Goal: Task Accomplishment & Management: Use online tool/utility

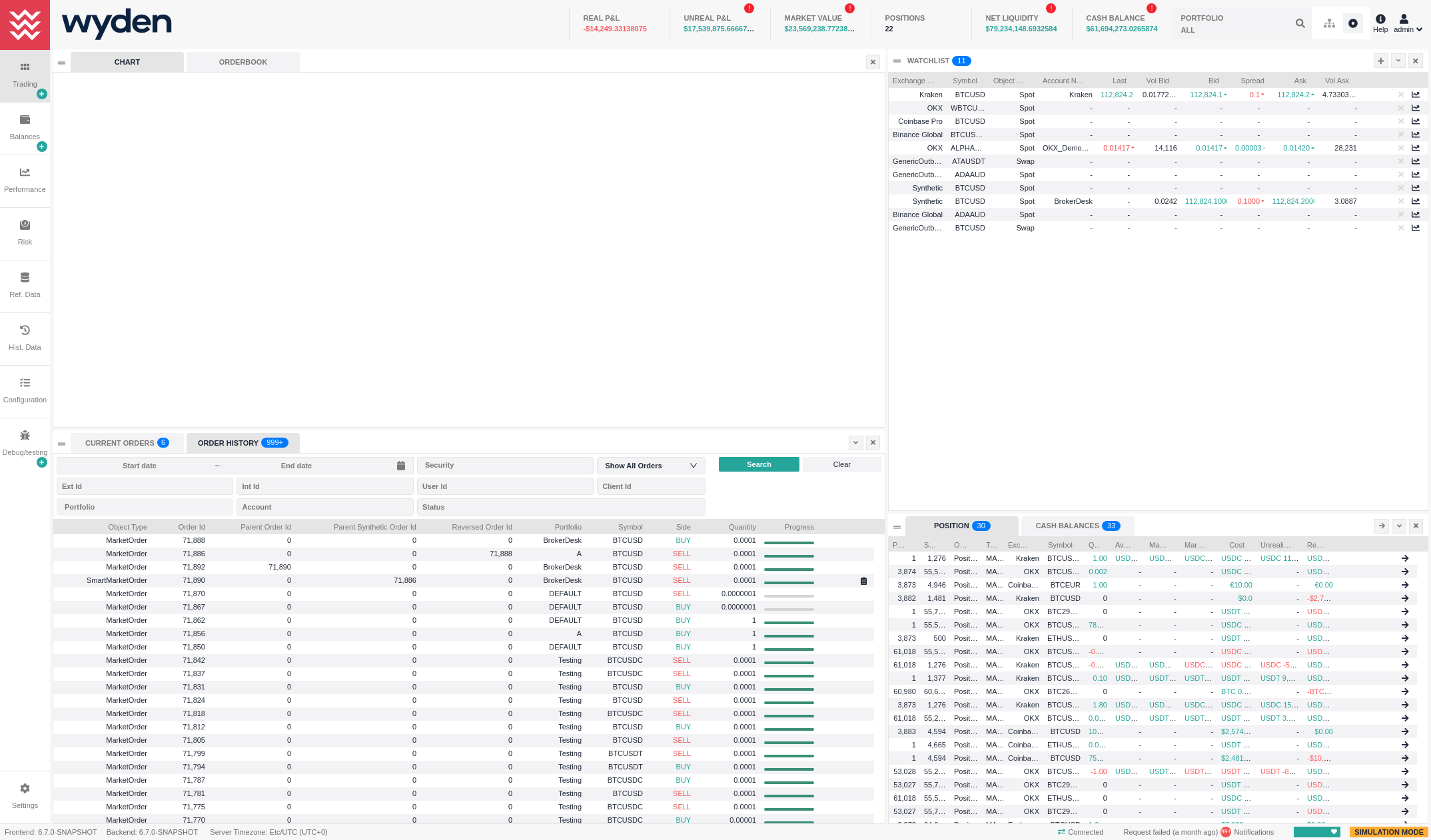
scroll to position [287, 539]
click at [1383, 63] on icon at bounding box center [1382, 61] width 7 height 7
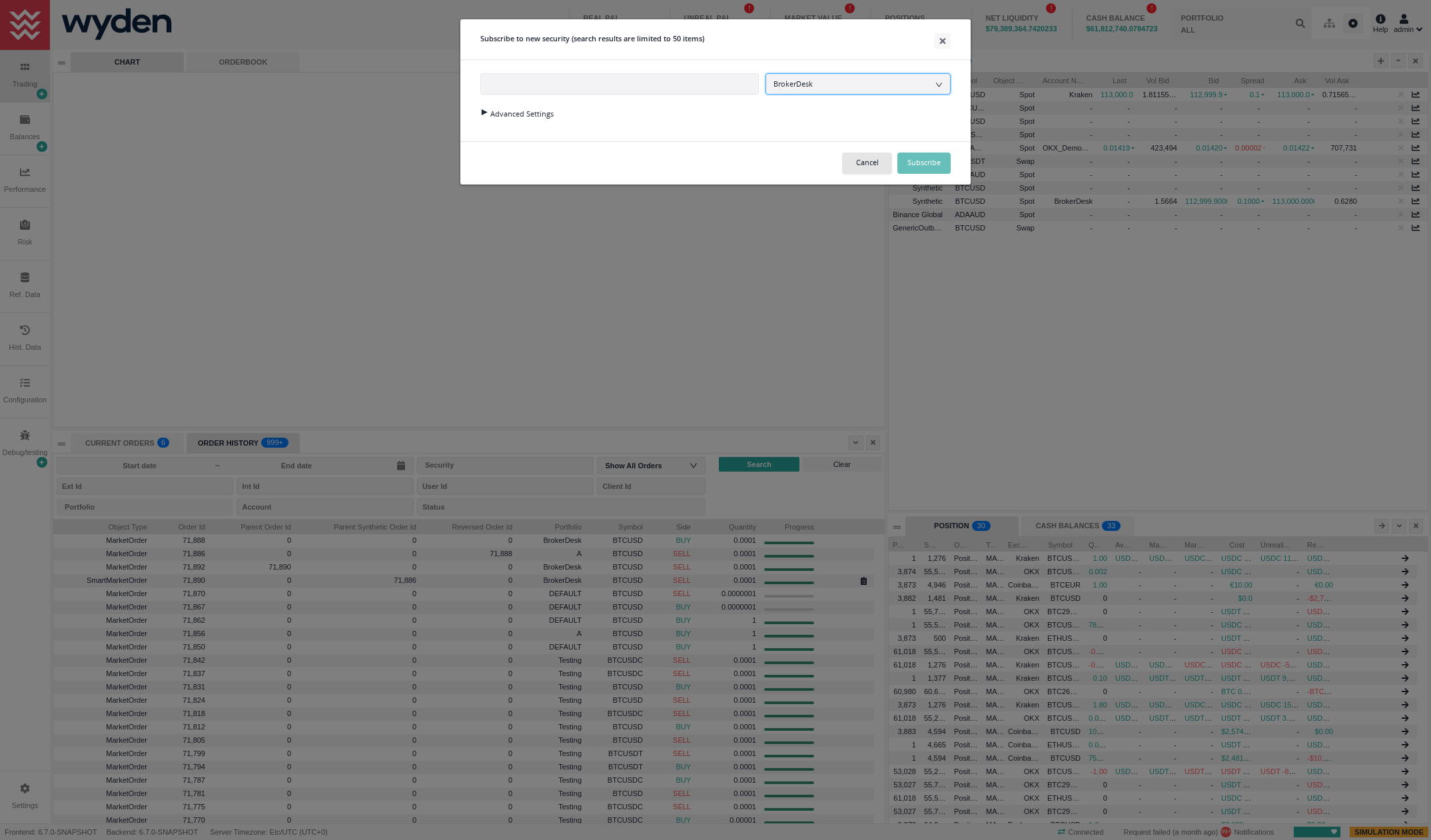
click at [802, 86] on div "BrokerDesk" at bounding box center [800, 84] width 53 height 20
click at [804, 96] on div "Security BrokerDesk Advanced Settings" at bounding box center [716, 100] width 510 height 81
click at [541, 111] on div "Advanced Settings" at bounding box center [716, 113] width 471 height 18
click at [485, 114] on div at bounding box center [484, 112] width 18 height 6
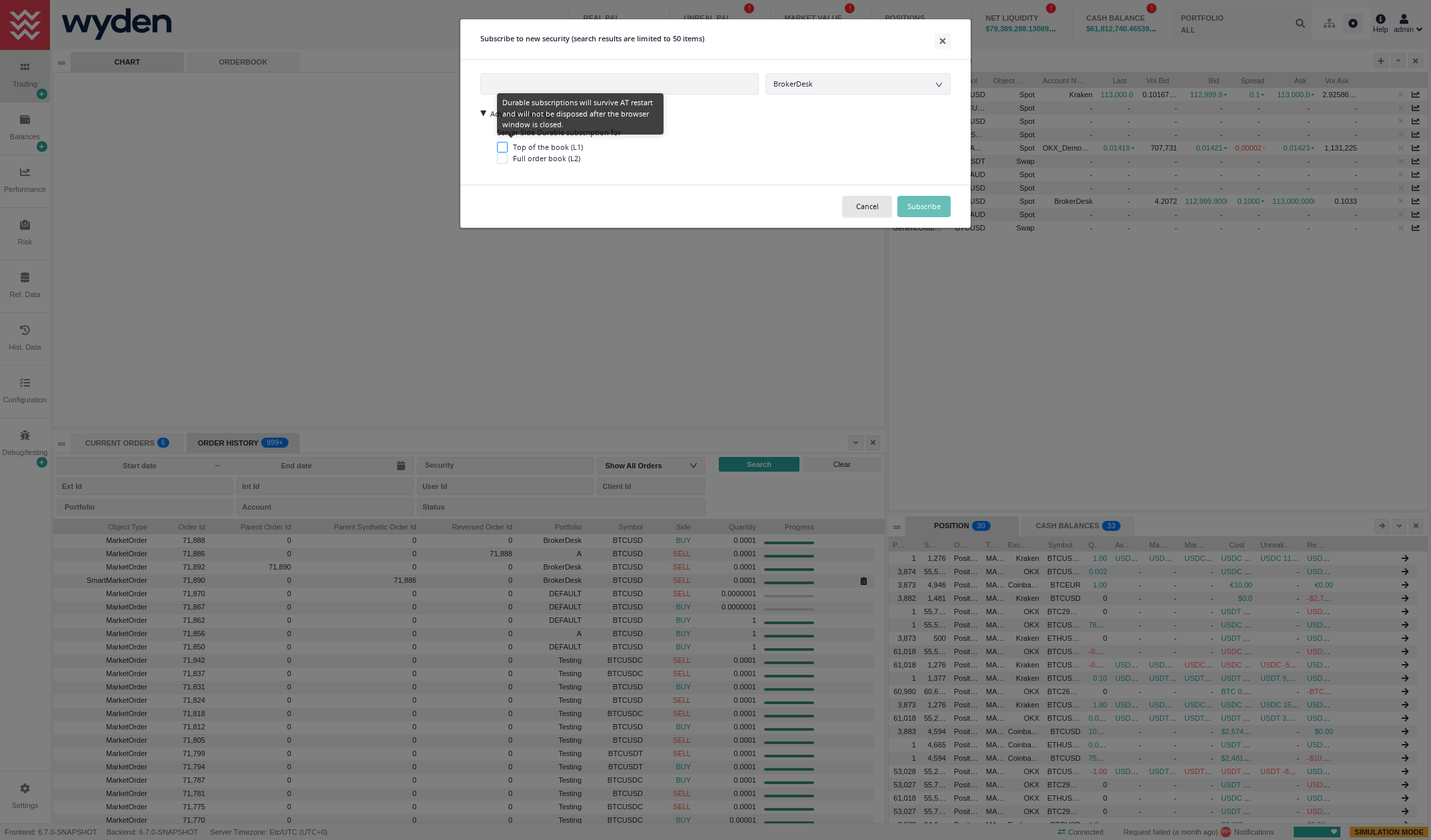
click at [509, 146] on span "Top of the book (L1)" at bounding box center [548, 146] width 81 height 10
click at [508, 146] on input "Top of the book (L1)" at bounding box center [502, 146] width 11 height 11
checkbox input "true"
click at [506, 155] on input "Full order book (L2)" at bounding box center [502, 158] width 11 height 11
checkbox input "true"
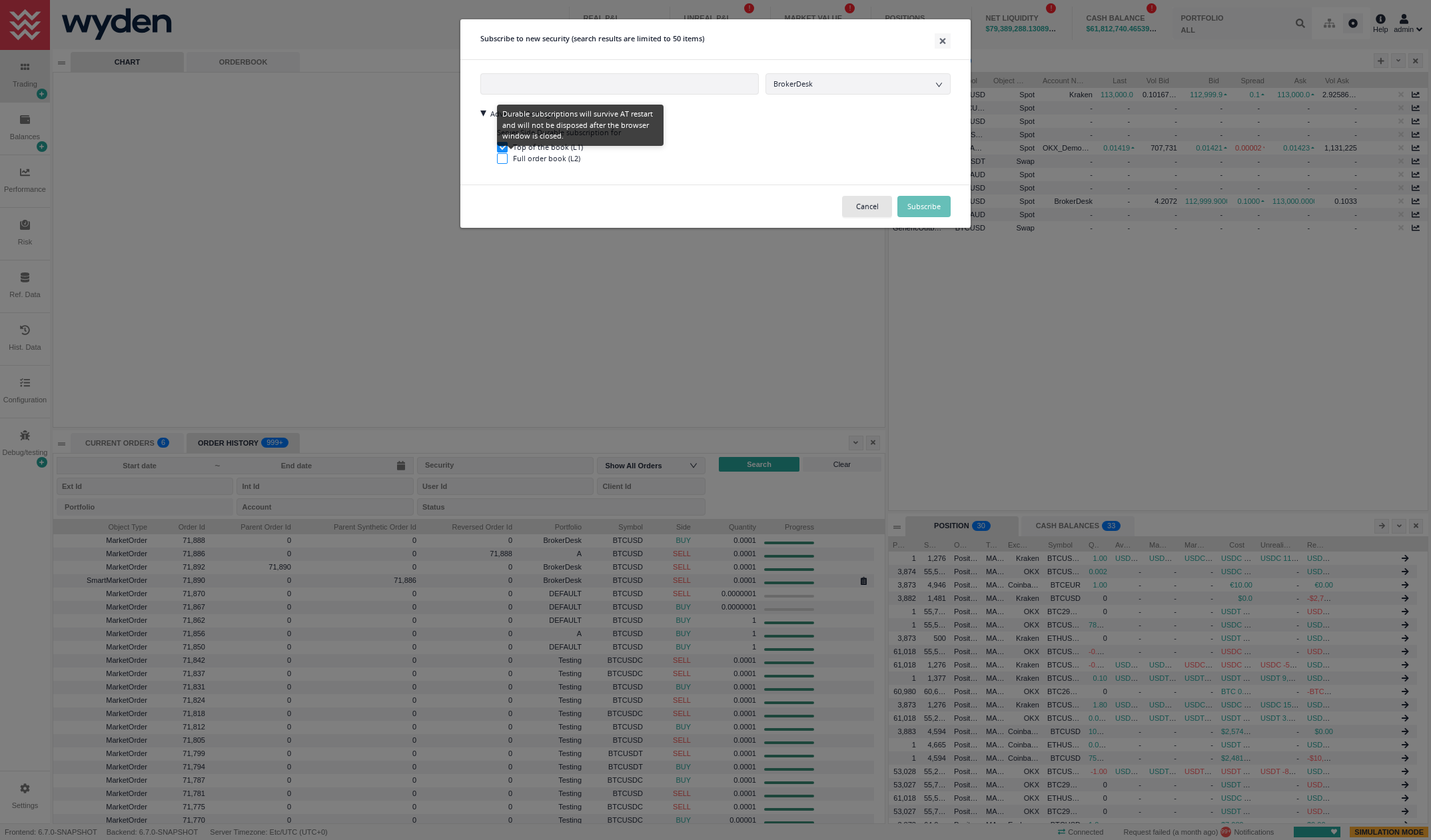
checkbox input "false"
click at [562, 82] on input "text" at bounding box center [620, 84] width 279 height 21
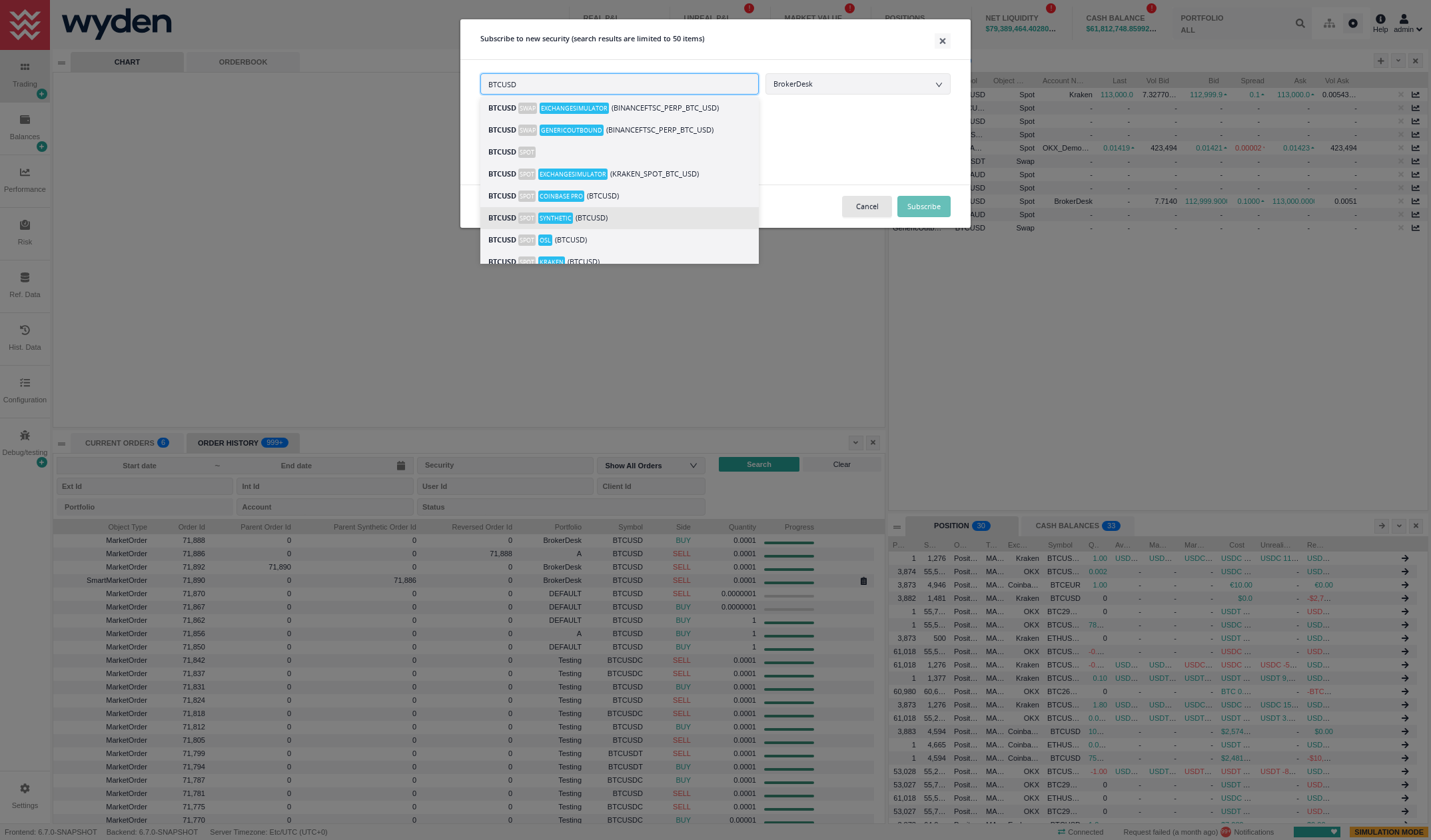
click at [585, 214] on div "BTCUSD Spot Synthetic (BTCUSD)" at bounding box center [620, 218] width 263 height 16
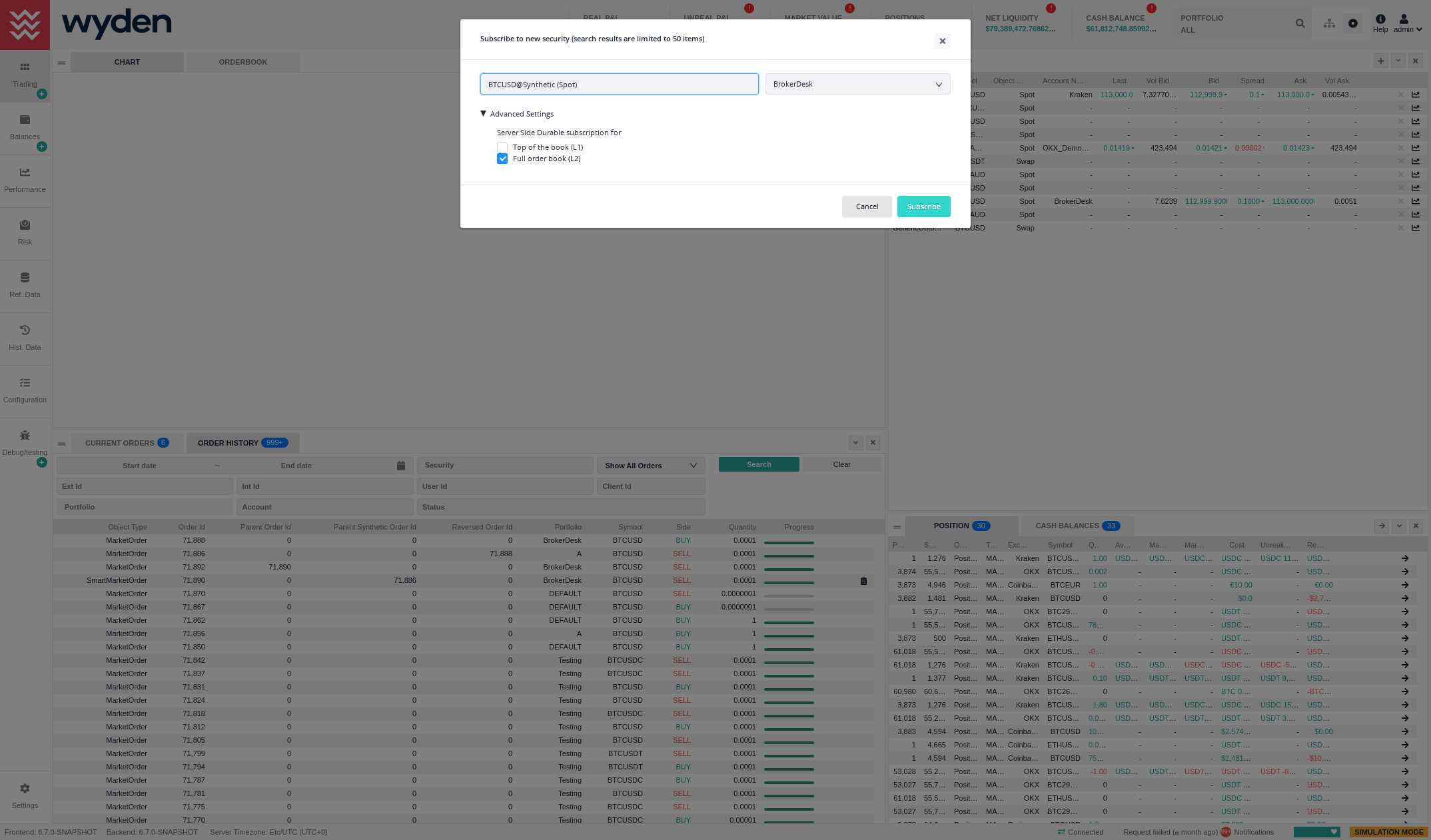
type input "BTCUSD@Synthetic (Spot)"
click at [934, 211] on button "Subscribe" at bounding box center [924, 207] width 53 height 21
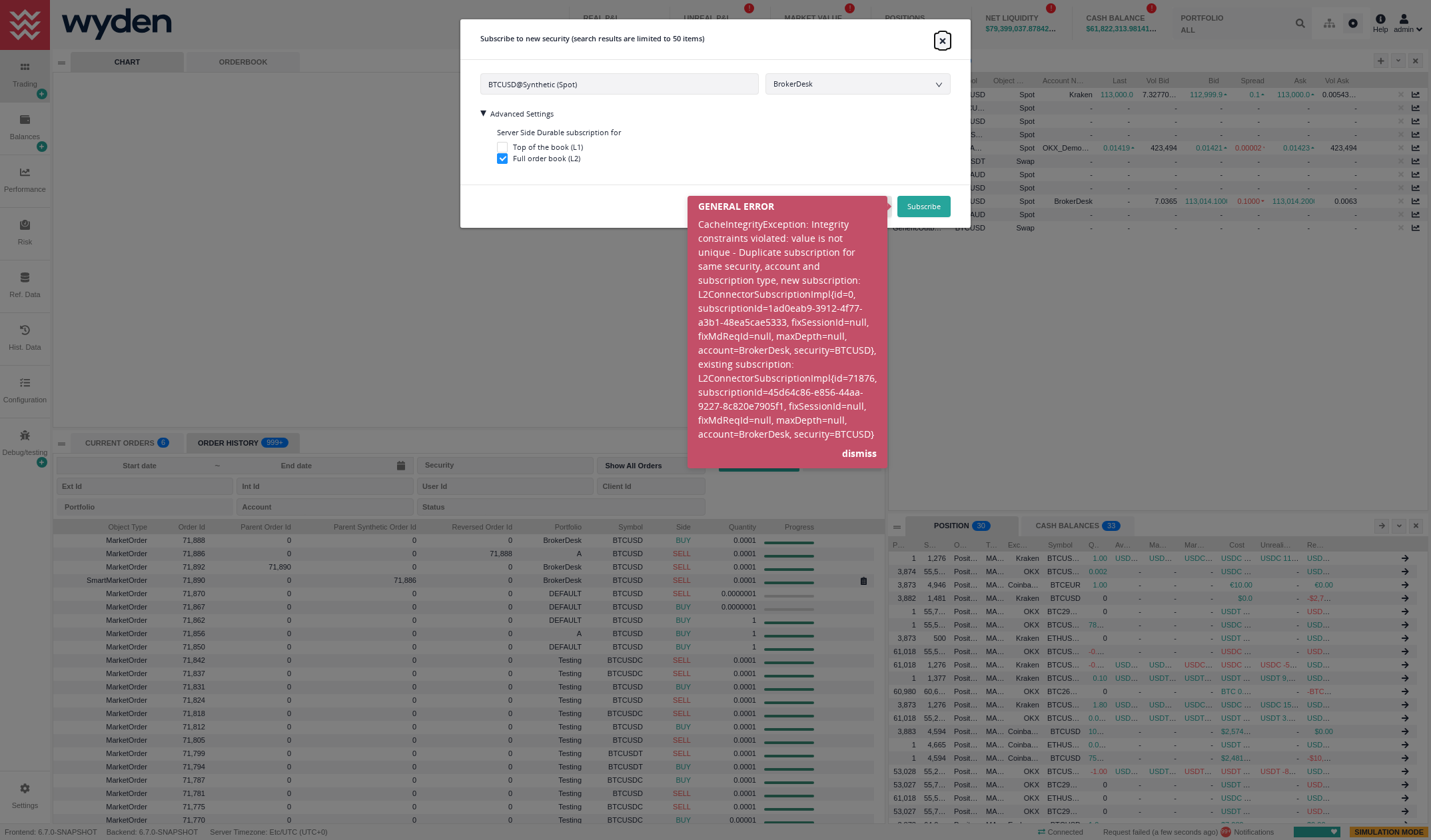
click at [941, 39] on button "×" at bounding box center [942, 40] width 16 height 16
checkbox input "false"
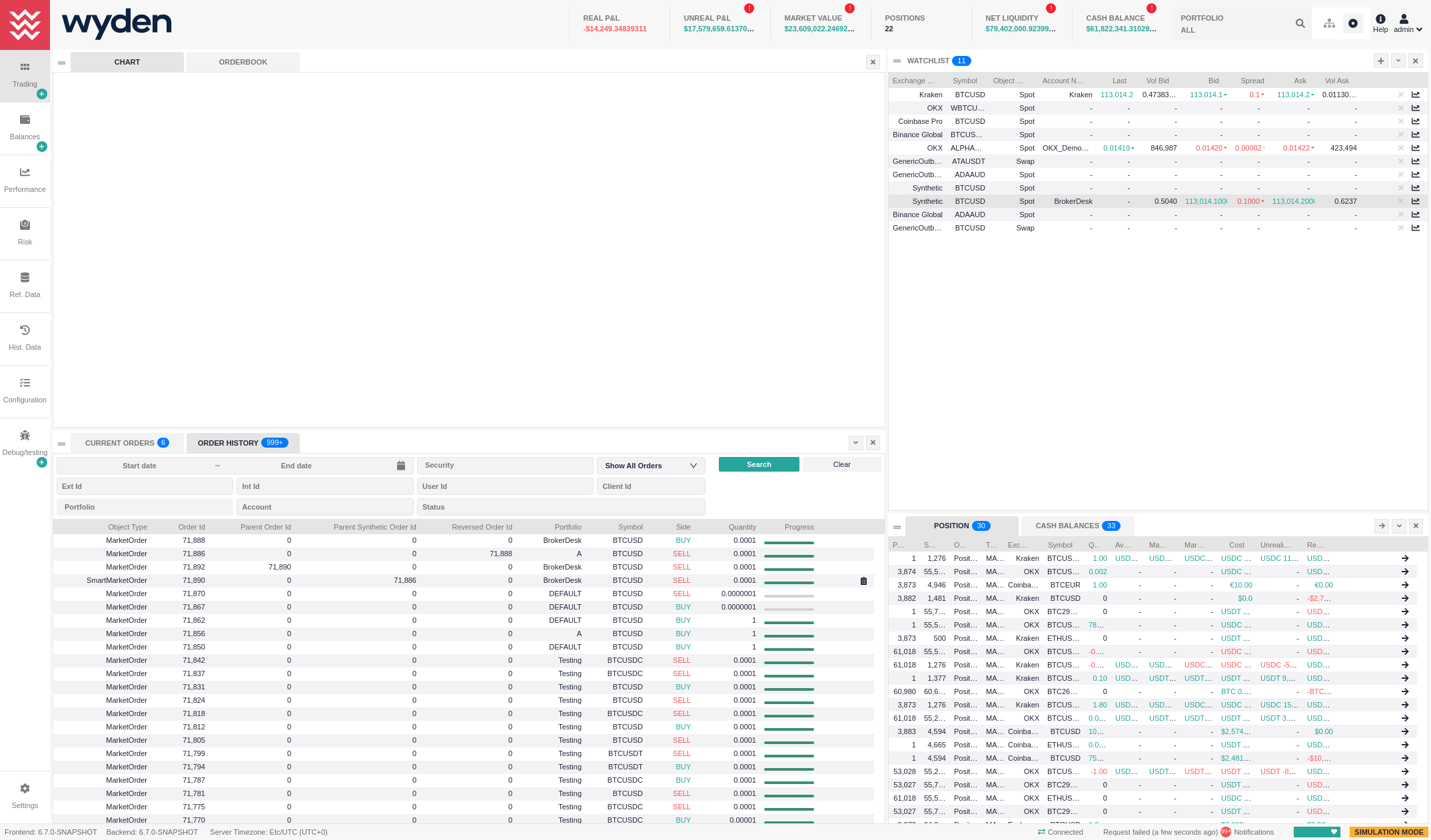
click at [924, 202] on span "Synthetic" at bounding box center [927, 202] width 30 height 8
click at [1379, 62] on icon at bounding box center [1382, 61] width 7 height 7
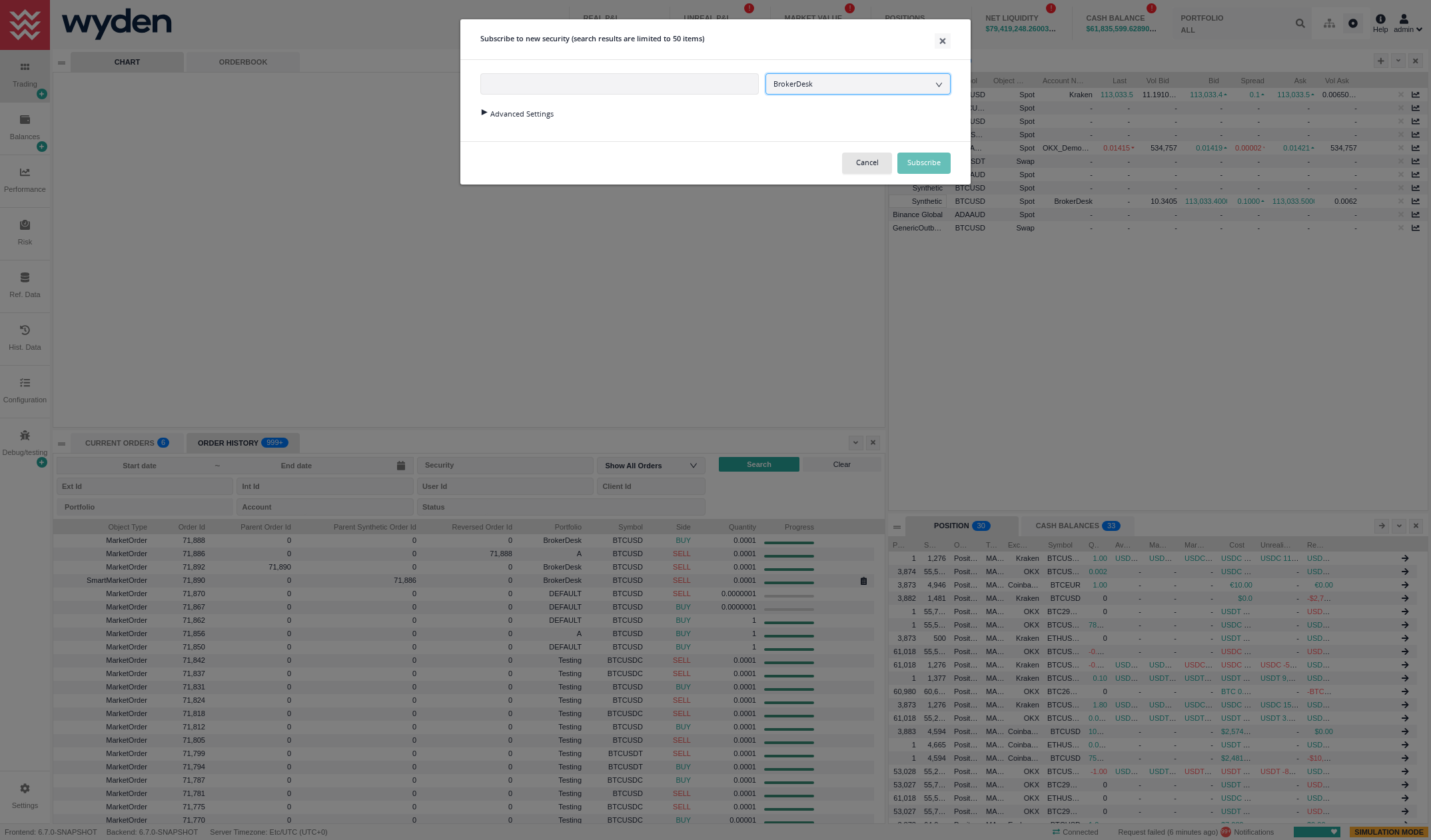
click at [830, 87] on div "BrokerDesk" at bounding box center [858, 84] width 170 height 20
click at [830, 87] on input at bounding box center [858, 84] width 170 height 20
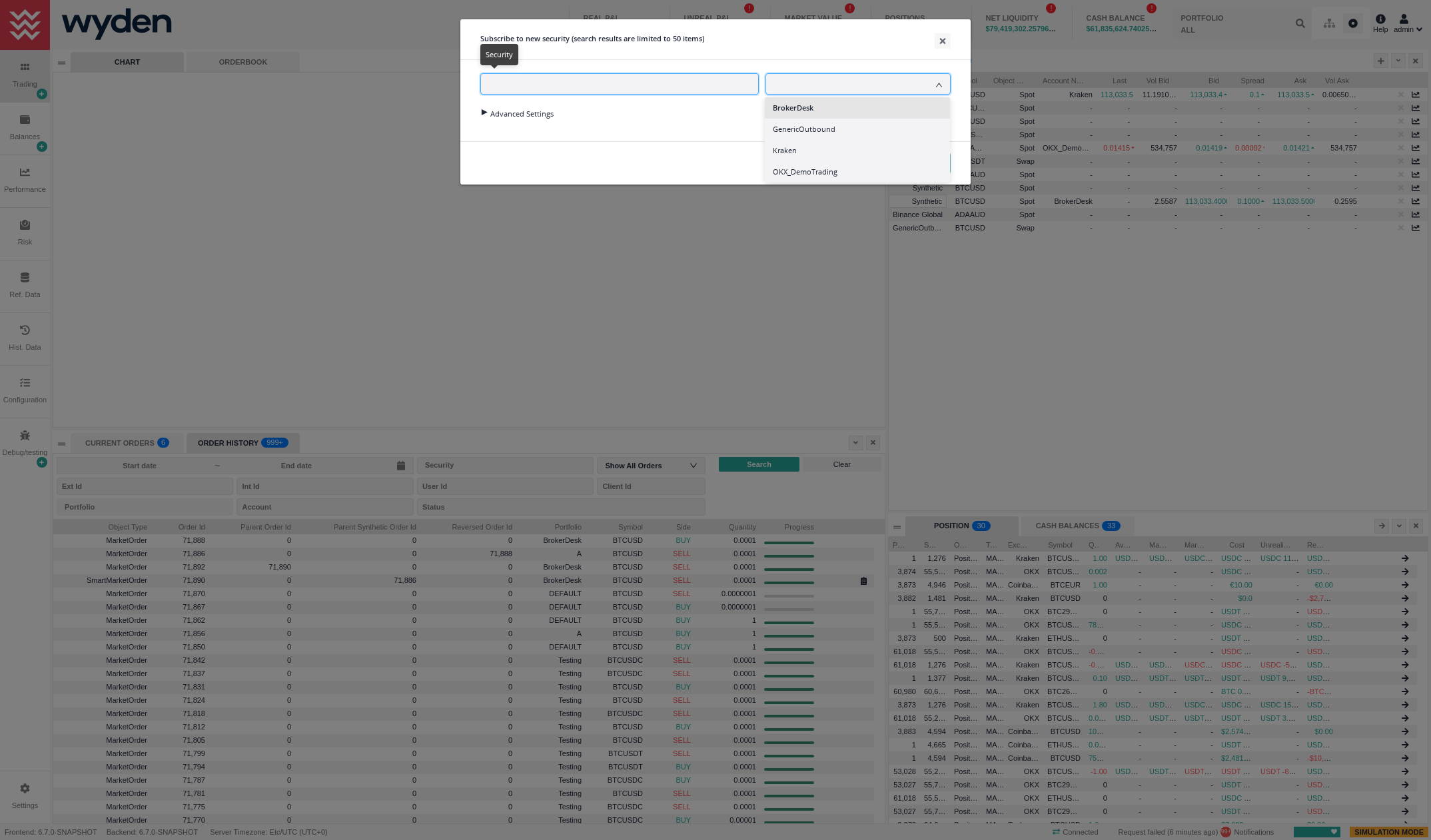
click at [528, 81] on input "text" at bounding box center [620, 84] width 279 height 21
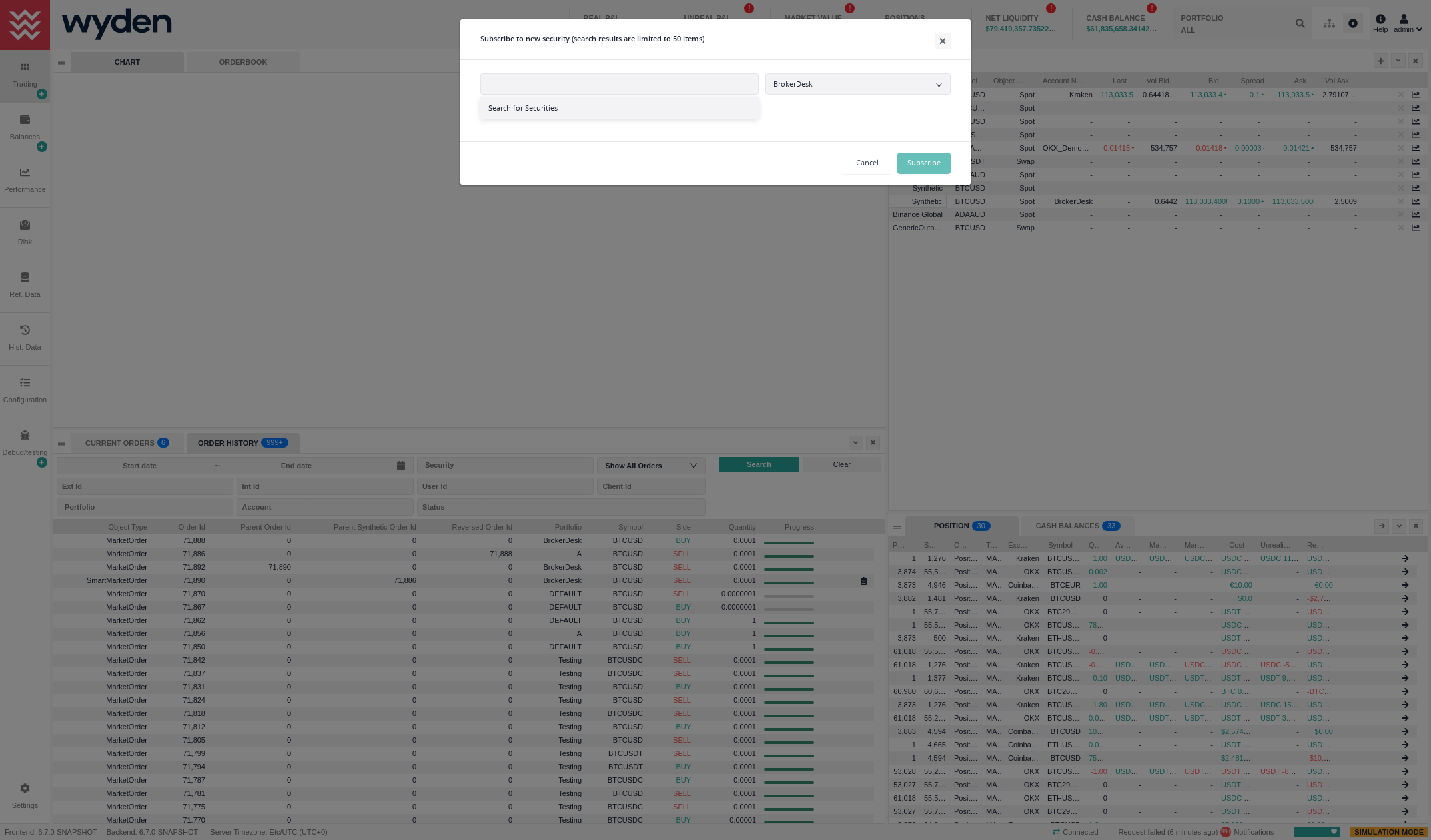
click at [870, 164] on button "Cancel" at bounding box center [867, 163] width 50 height 21
